Goal: Find specific page/section: Find specific page/section

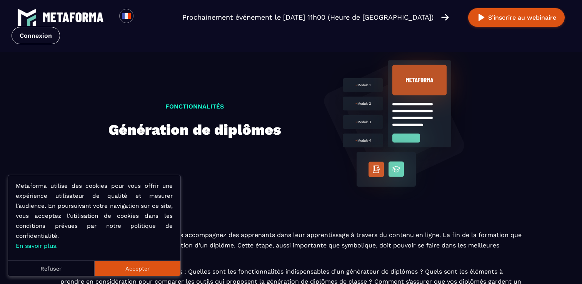
scroll to position [364, 0]
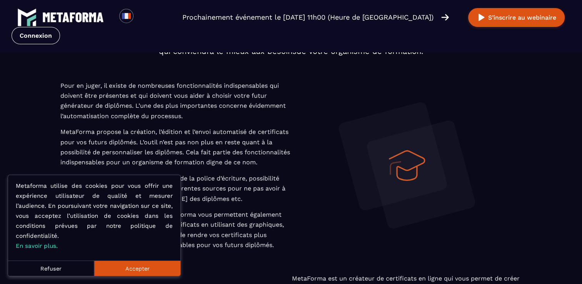
click at [162, 271] on button "Accepter" at bounding box center [137, 268] width 86 height 15
